Goal: Task Accomplishment & Management: Manage account settings

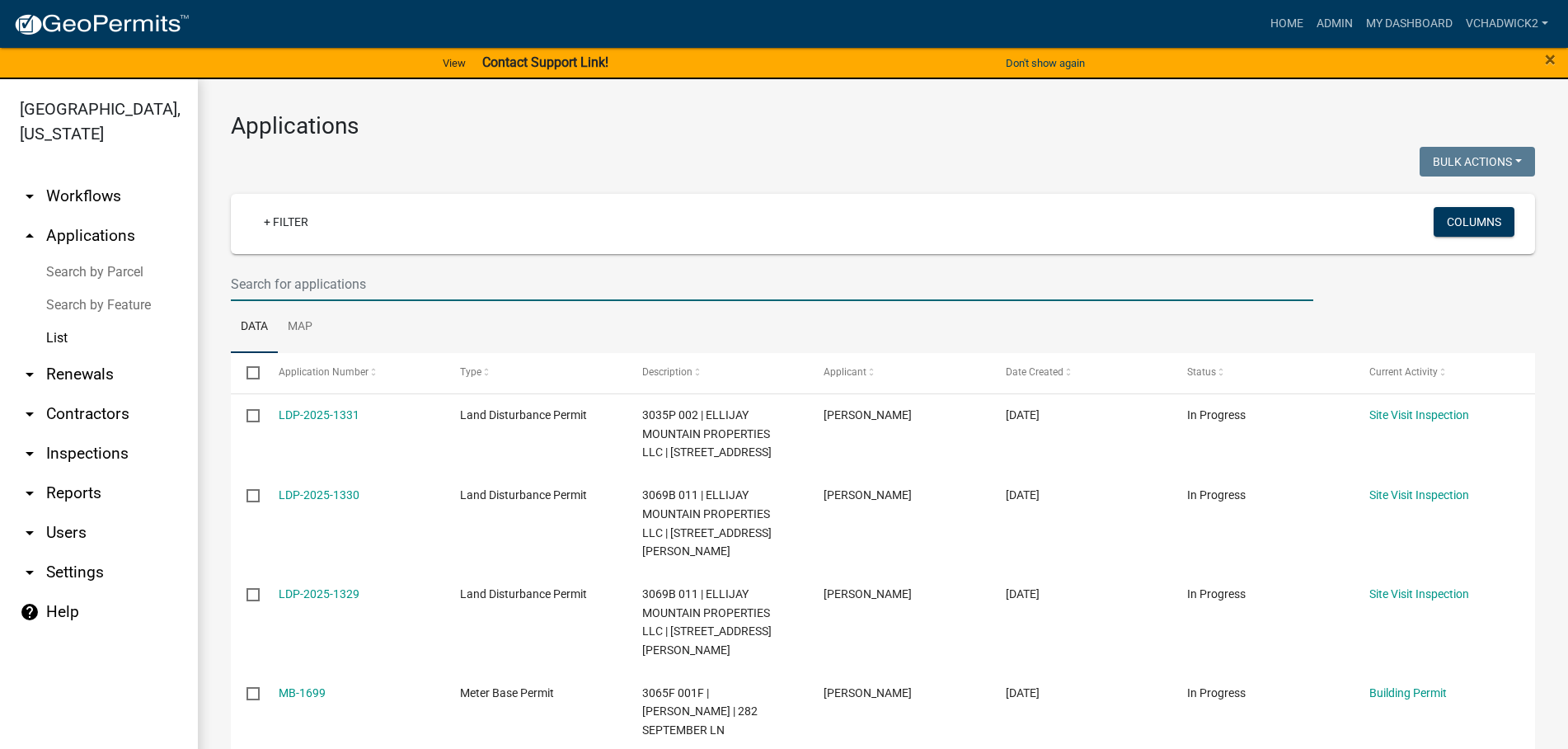
click at [547, 284] on input "text" at bounding box center [772, 284] width 1083 height 34
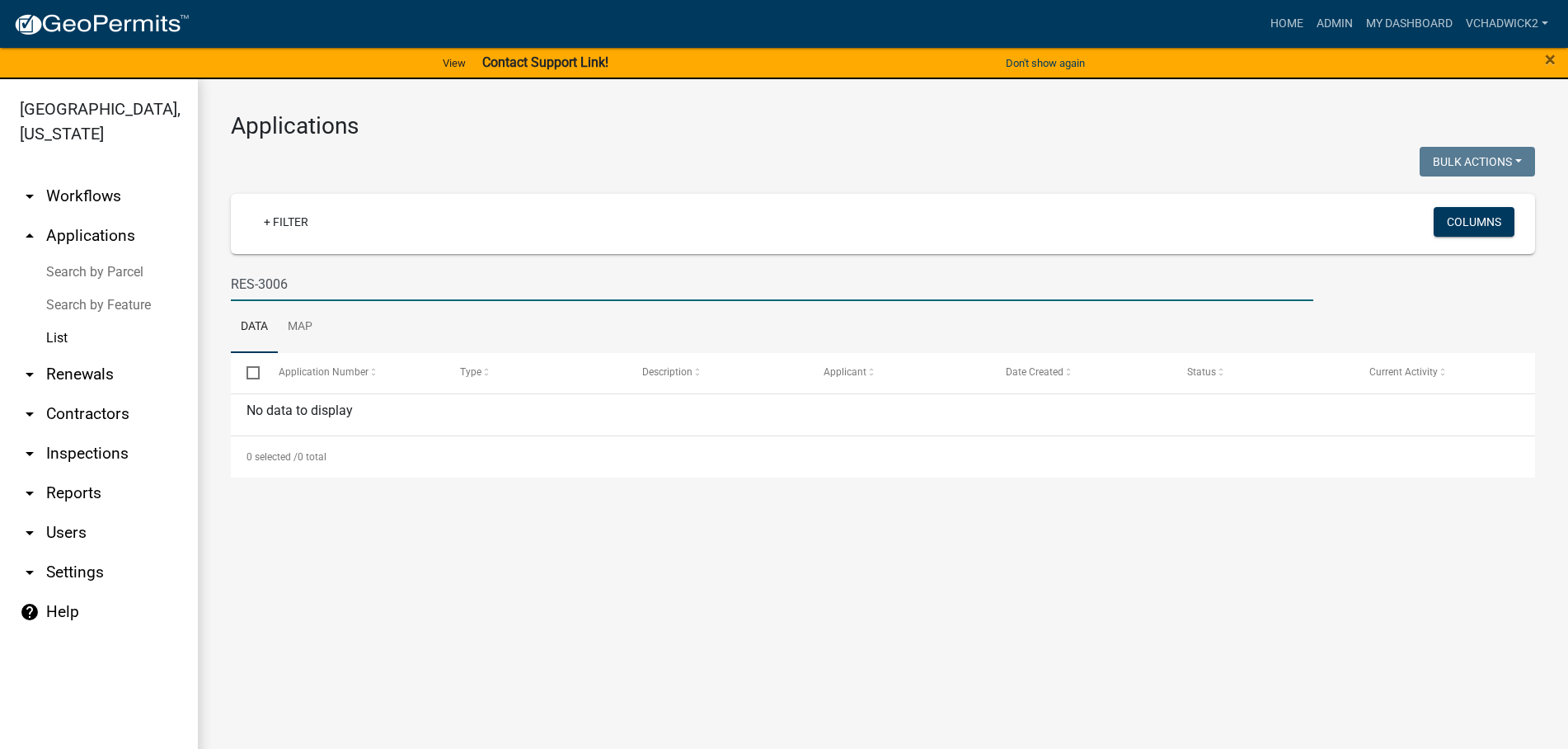
click at [247, 282] on input "RES-3006" at bounding box center [772, 284] width 1083 height 34
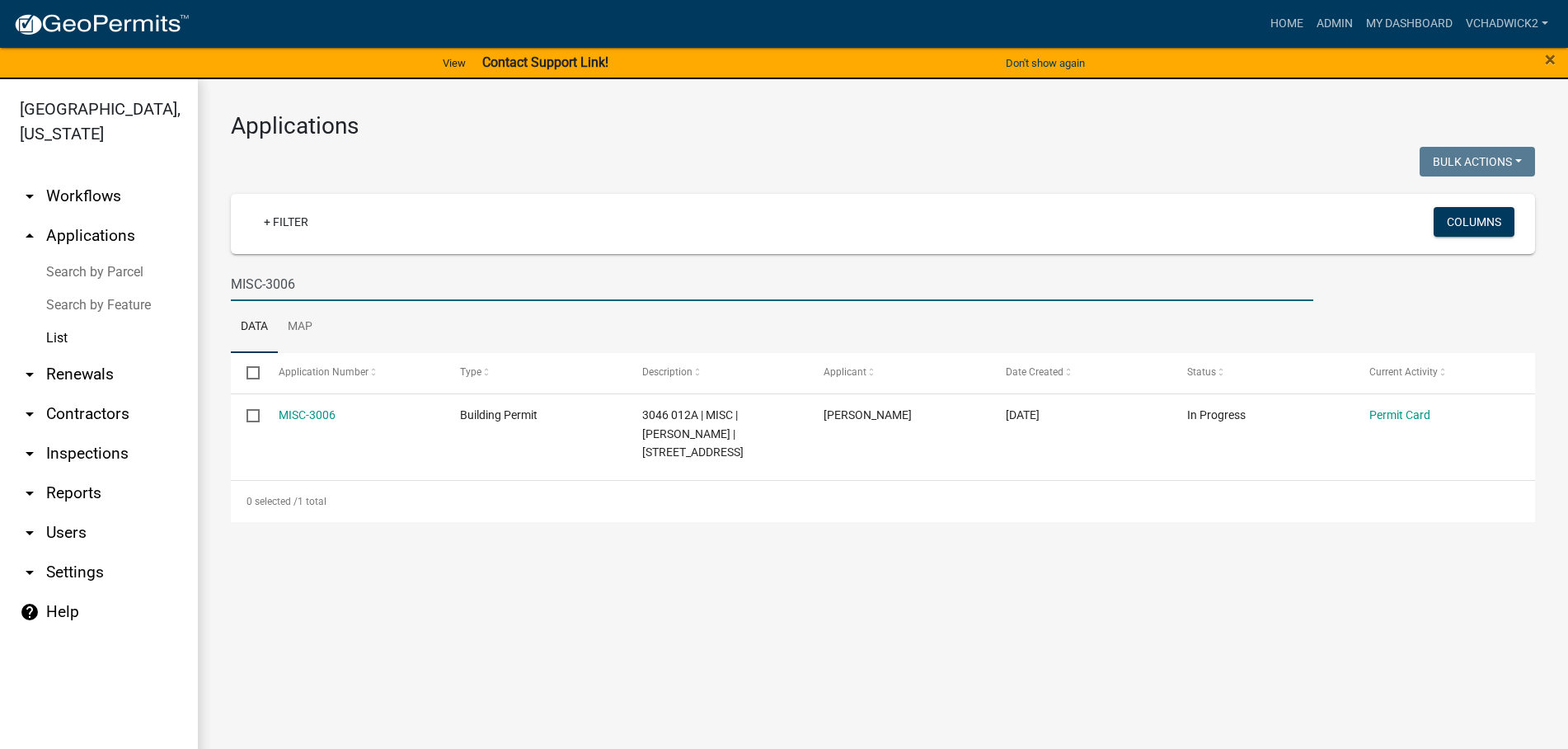
type input "MISC-3006"
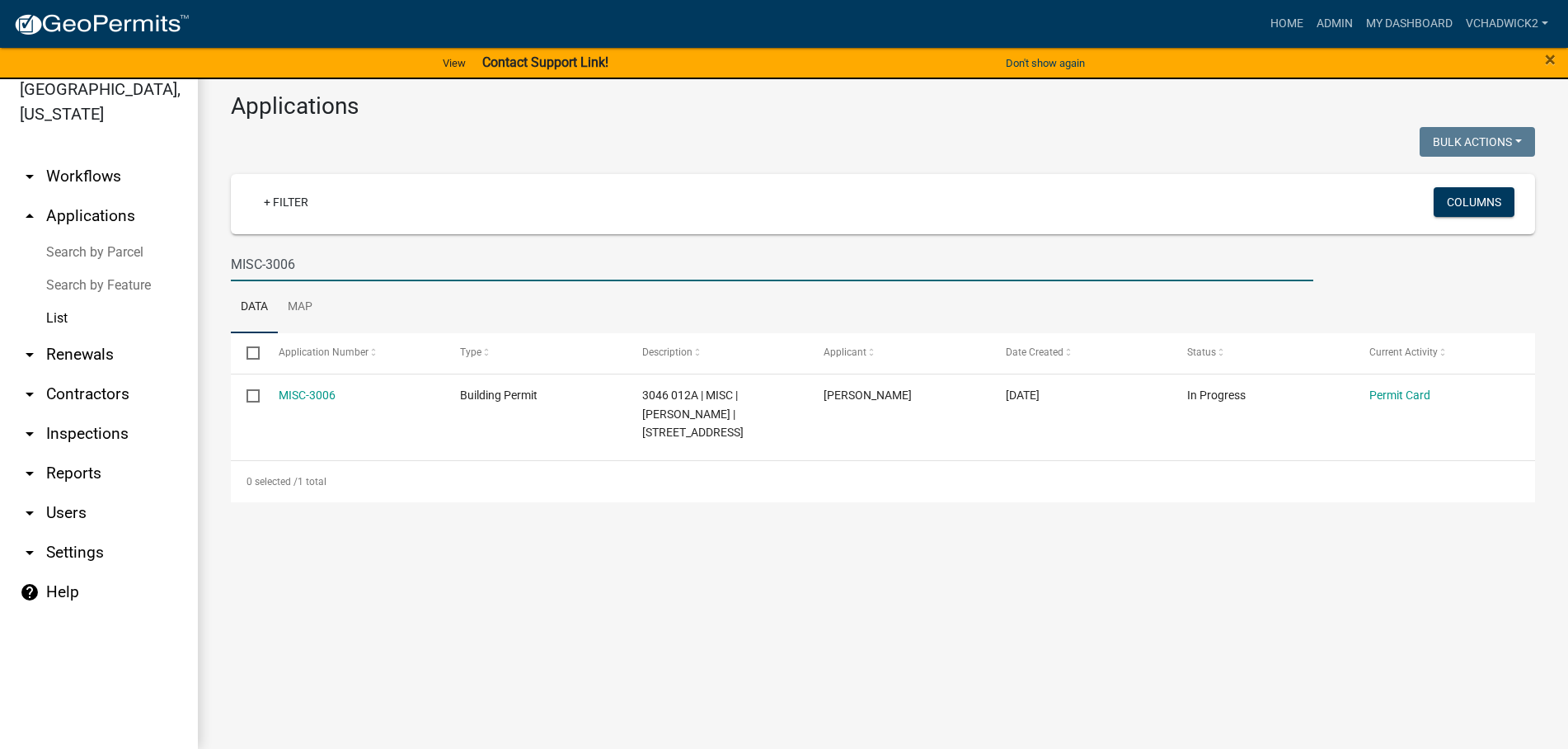
click at [1024, 748] on main "Applications Bulk Actions Void Expire Lock Withdraw + Filter Columns MISC-3006 …" at bounding box center [883, 404] width 1370 height 689
drag, startPoint x: 349, startPoint y: 272, endPoint x: -8, endPoint y: 250, distance: 357.7
click at [231, 250] on input "MISC-3006" at bounding box center [772, 264] width 1083 height 34
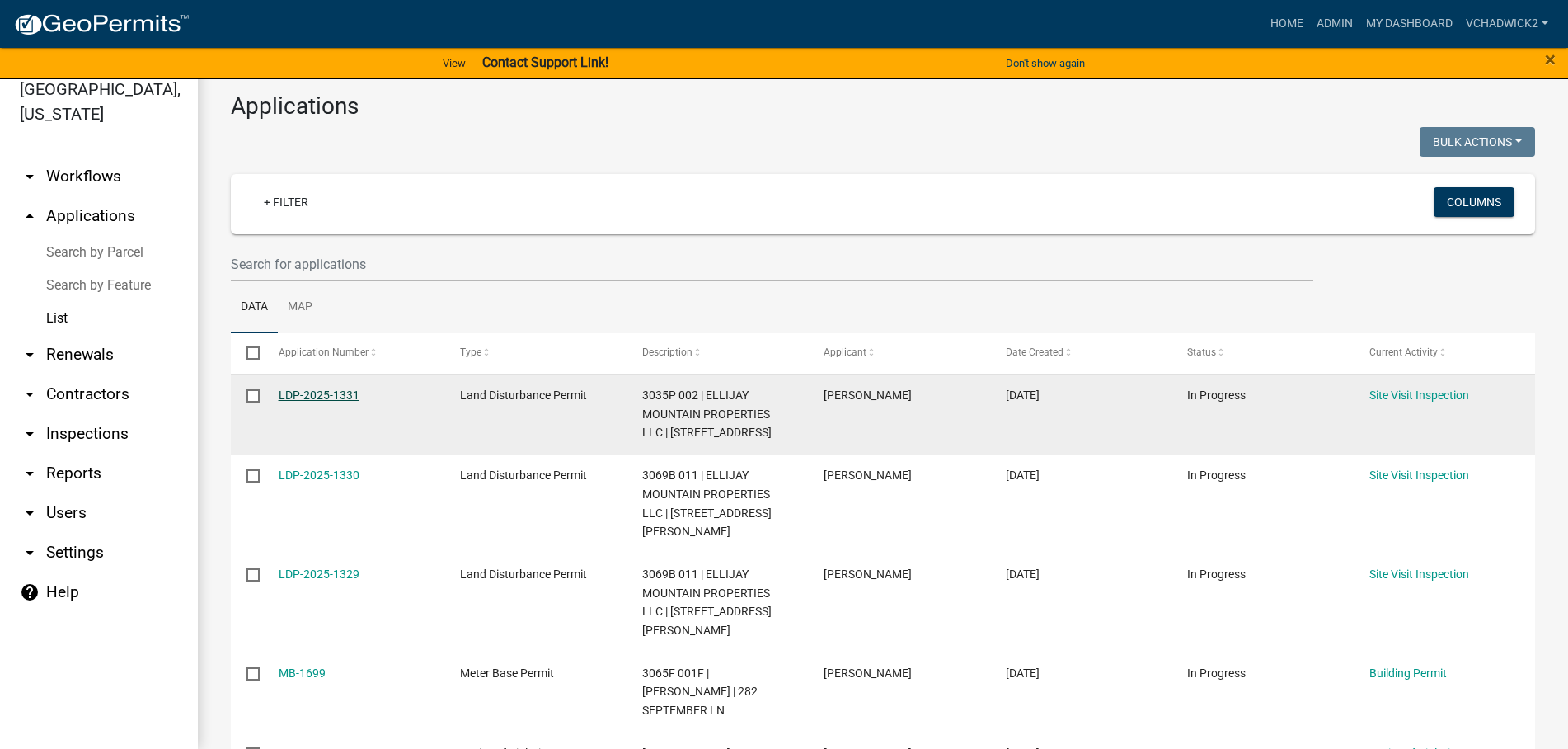
click at [309, 391] on link "LDP-2025-1331" at bounding box center [319, 395] width 81 height 13
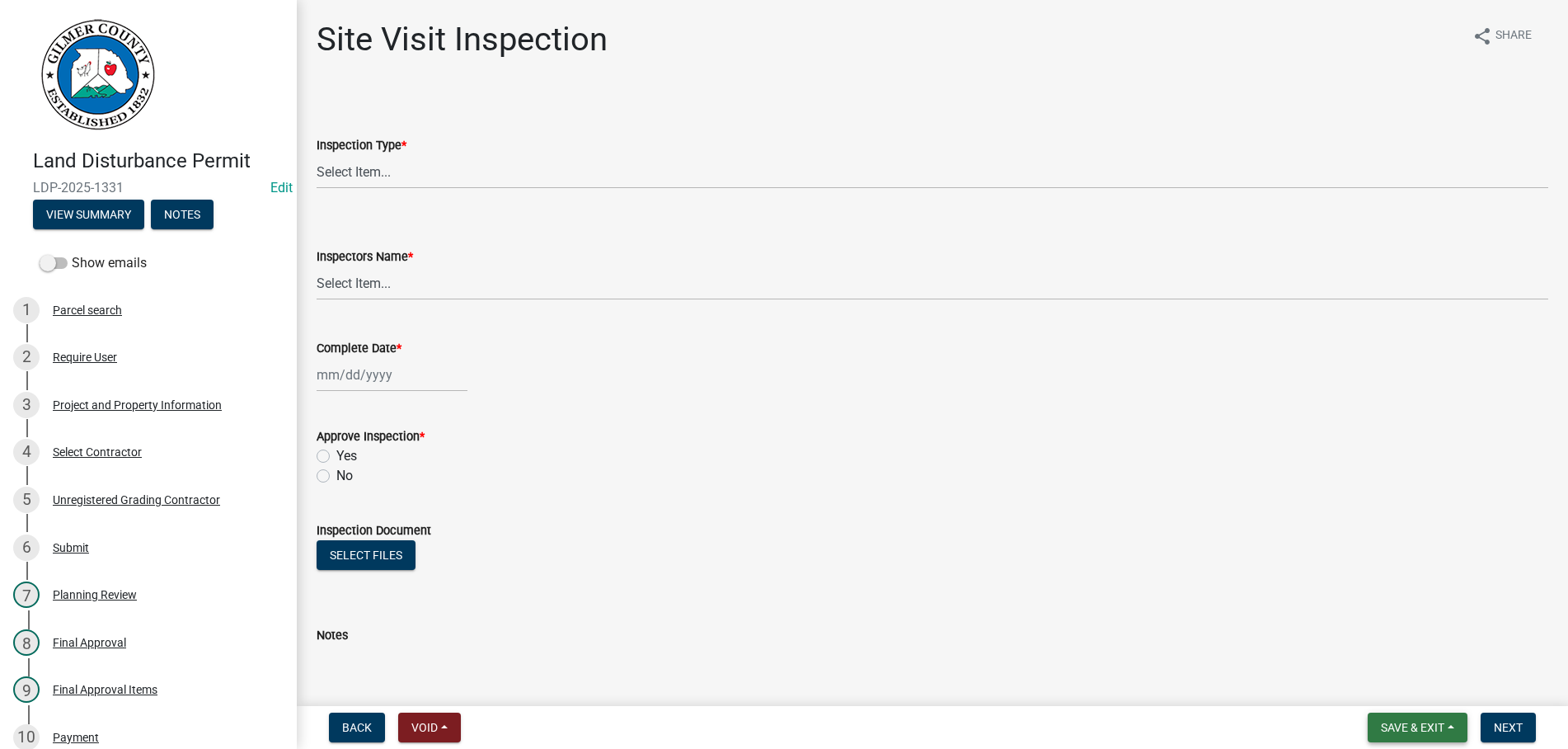
drag, startPoint x: 1454, startPoint y: 725, endPoint x: 1386, endPoint y: 703, distance: 71.5
click at [1452, 725] on button "Save & Exit" at bounding box center [1418, 727] width 100 height 29
click at [1379, 684] on button "Save & Exit" at bounding box center [1401, 685] width 132 height 39
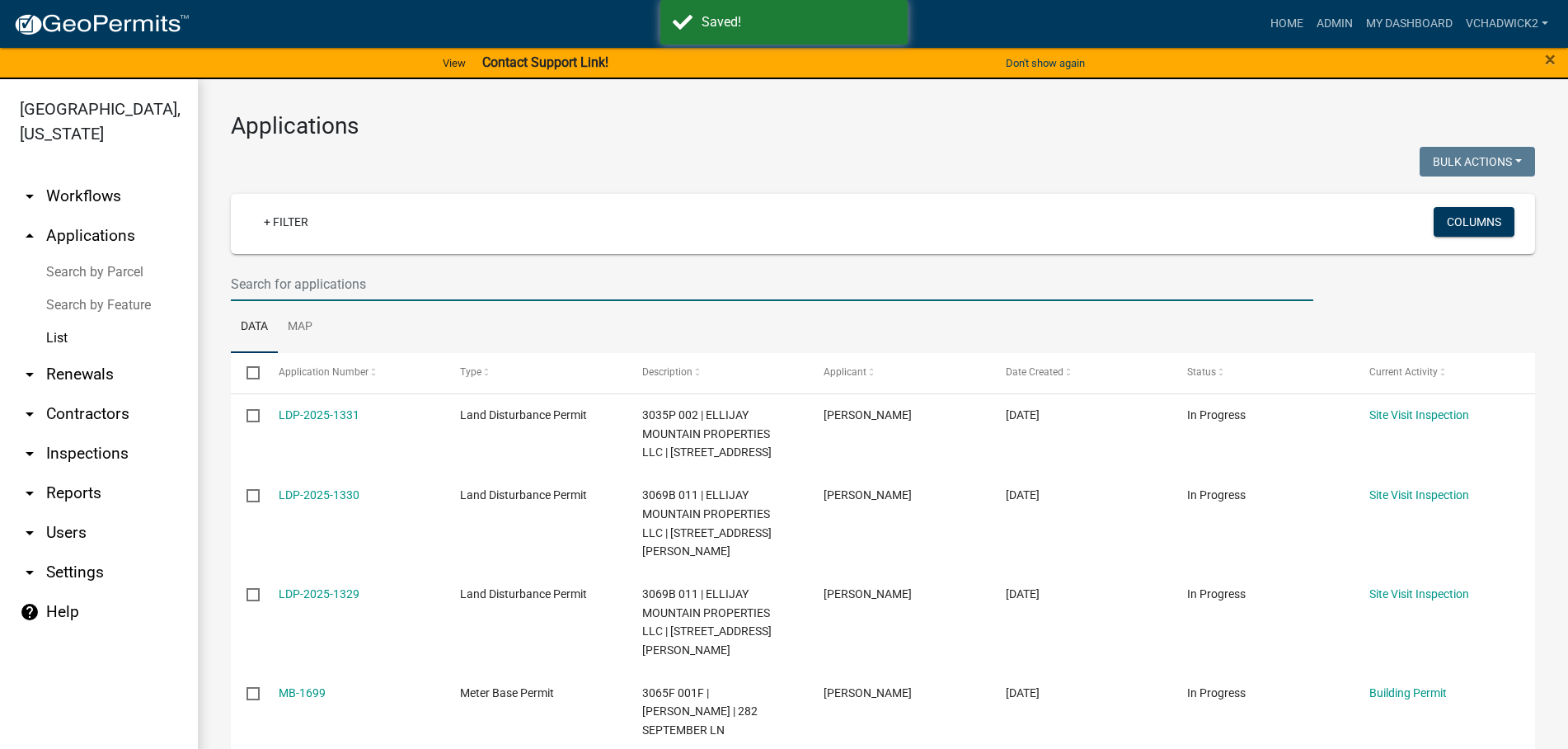
click at [277, 284] on input "text" at bounding box center [772, 284] width 1083 height 34
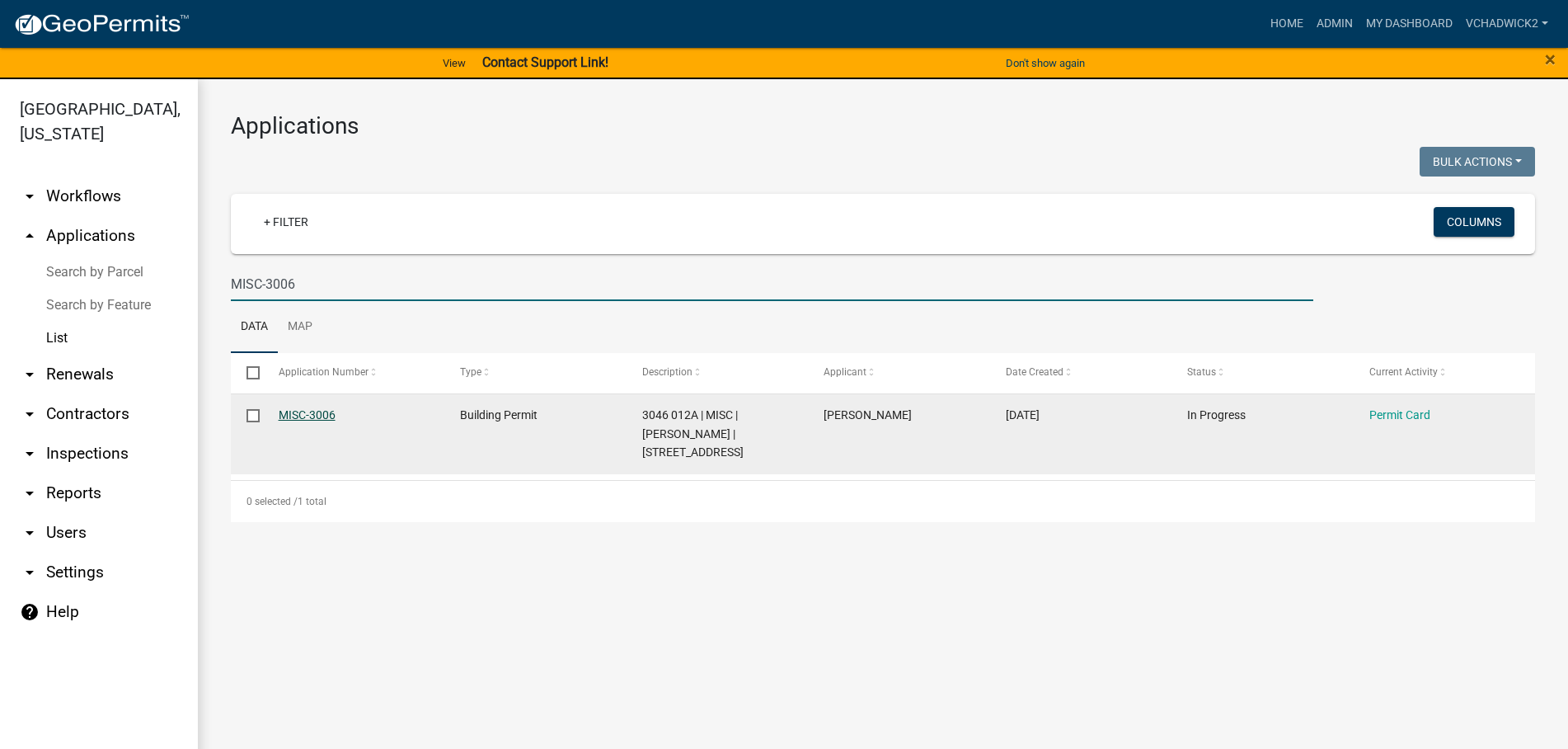
type input "MISC-3006"
click at [297, 418] on link "MISC-3006" at bounding box center [308, 415] width 57 height 13
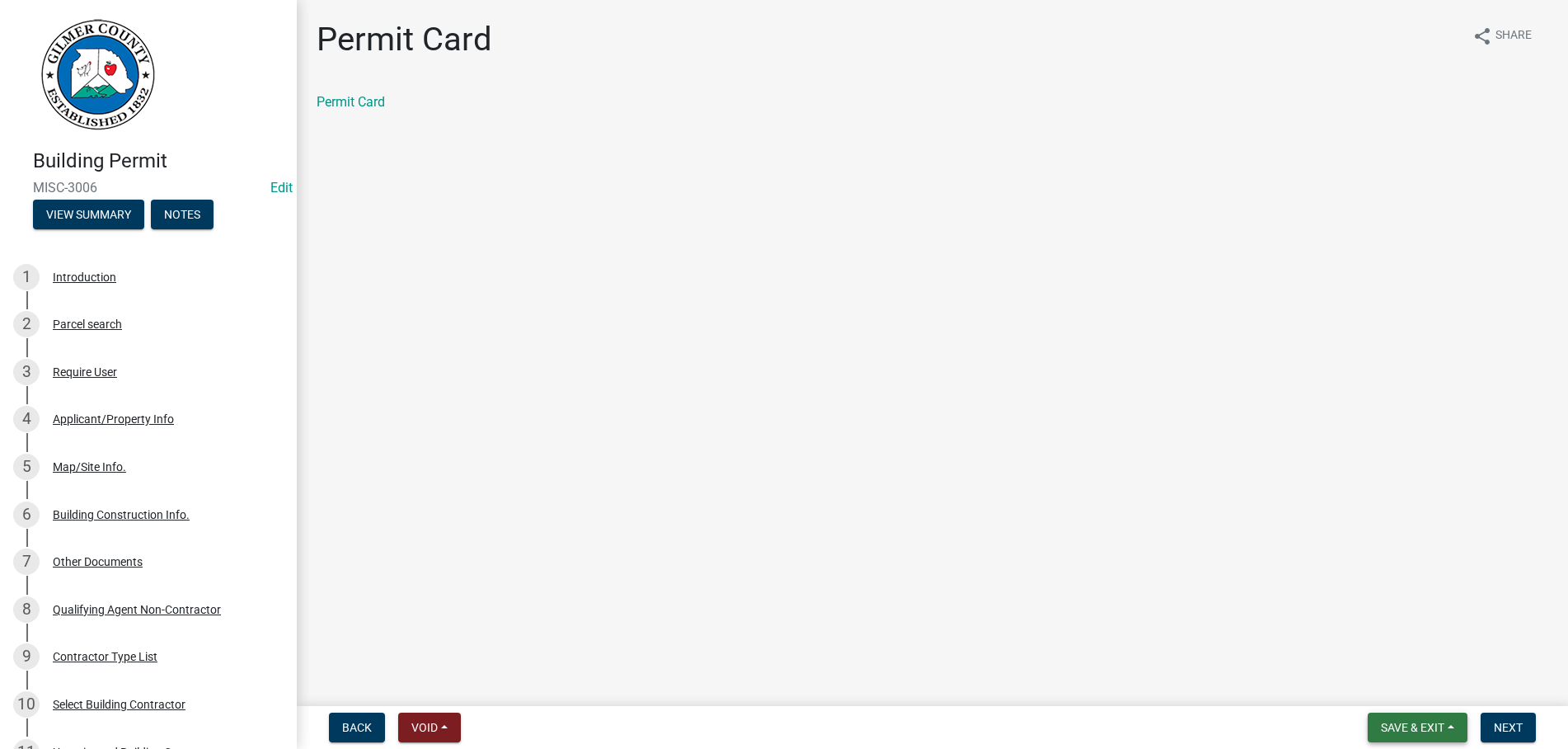
drag, startPoint x: 1408, startPoint y: 731, endPoint x: 1408, endPoint y: 706, distance: 25.0
click at [1408, 729] on span "Save & Exit" at bounding box center [1412, 727] width 63 height 13
click at [1408, 687] on button "Save & Exit" at bounding box center [1401, 685] width 132 height 39
